Goal: Book appointment/travel/reservation

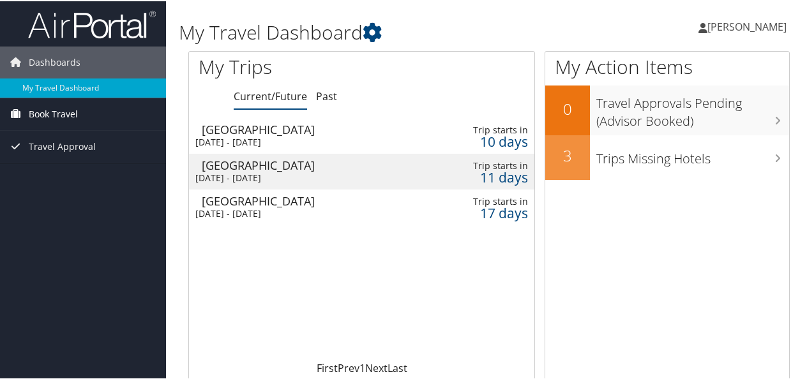
click at [64, 114] on span "Book Travel" at bounding box center [53, 113] width 49 height 32
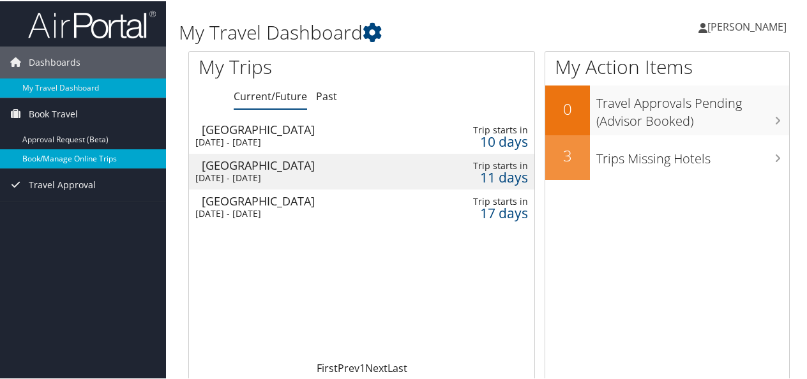
click at [70, 158] on link "Book/Manage Online Trips" at bounding box center [83, 157] width 166 height 19
